Goal: Find specific page/section: Find specific page/section

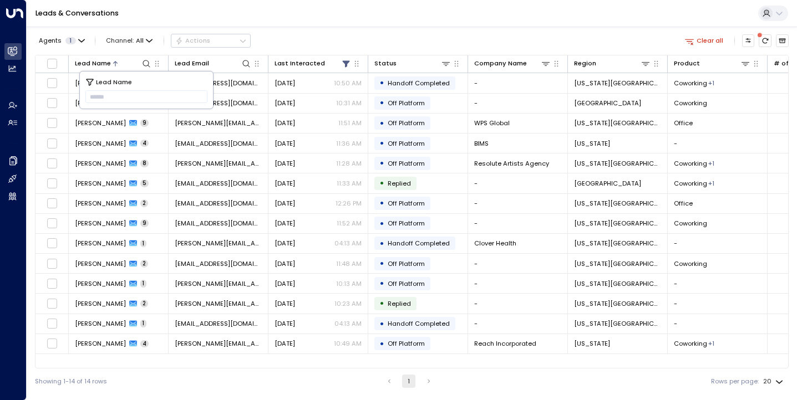
click at [207, 5] on div "Leads & Conversations" at bounding box center [412, 13] width 770 height 27
click at [146, 62] on icon at bounding box center [146, 63] width 9 height 9
type input "**********"
